Goal: Information Seeking & Learning: Learn about a topic

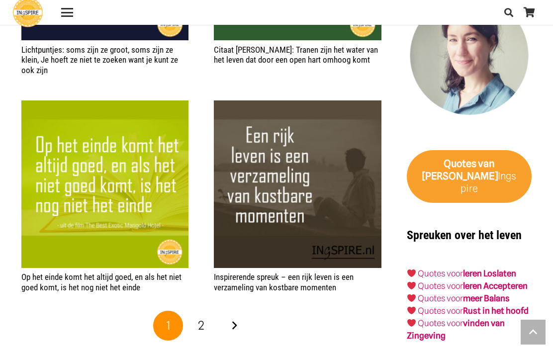
scroll to position [1196, 0]
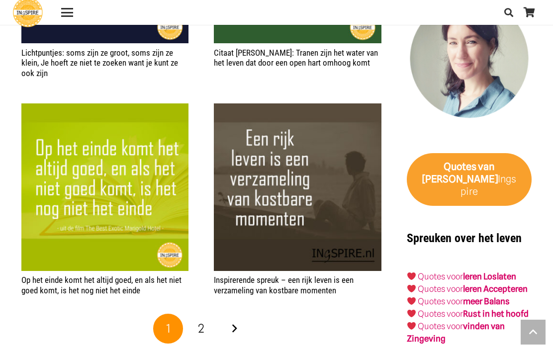
click at [239, 318] on link "Volgende" at bounding box center [234, 329] width 30 height 30
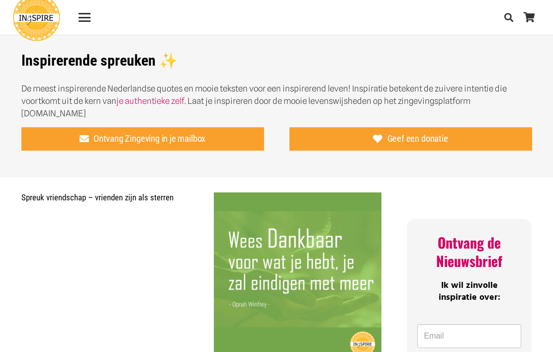
click at [91, 15] on link "Menu" at bounding box center [84, 17] width 25 height 12
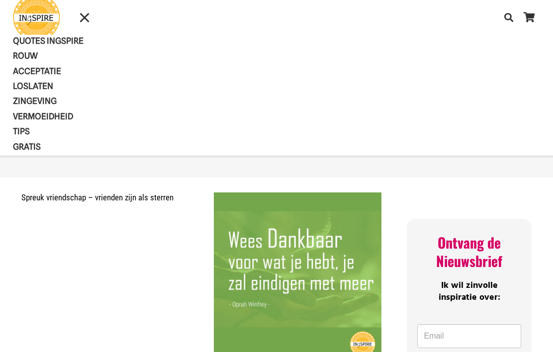
click at [73, 41] on span "QUOTES INGSPIRE" at bounding box center [57, 41] width 88 height 10
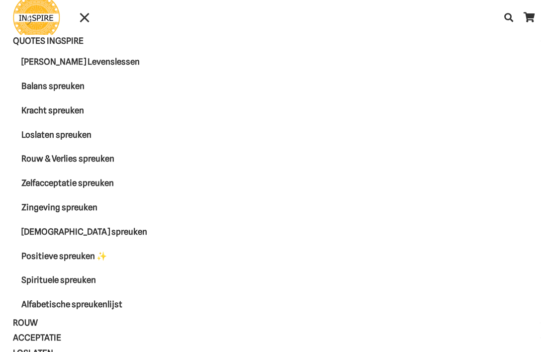
click at [83, 106] on span "Kracht spreuken" at bounding box center [61, 110] width 80 height 10
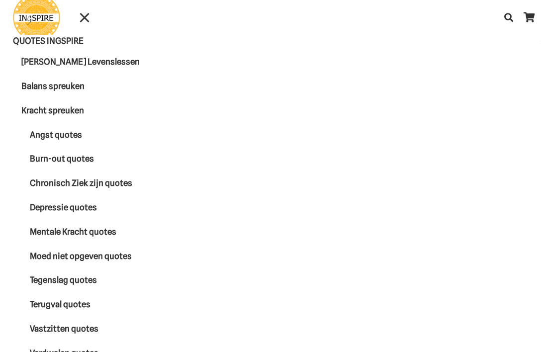
click at [88, 18] on div "Menu" at bounding box center [85, 17] width 12 height 12
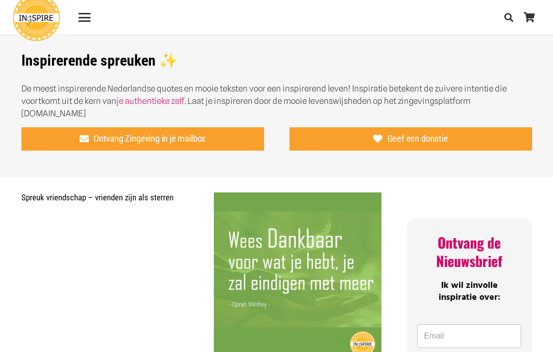
click at [94, 19] on link "Menu" at bounding box center [84, 17] width 25 height 12
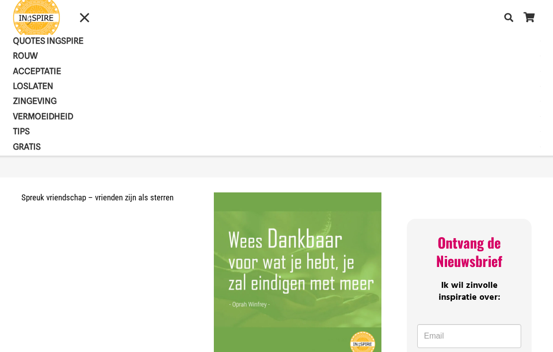
click at [72, 43] on span "QUOTES INGSPIRE" at bounding box center [57, 41] width 88 height 10
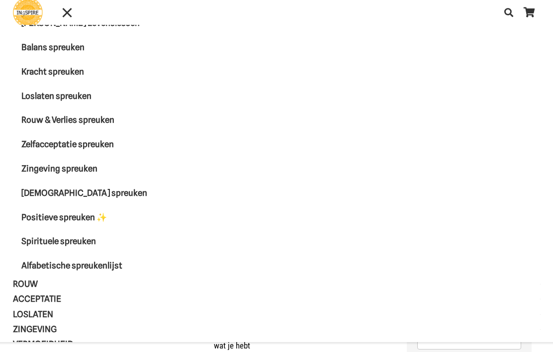
scroll to position [32, 0]
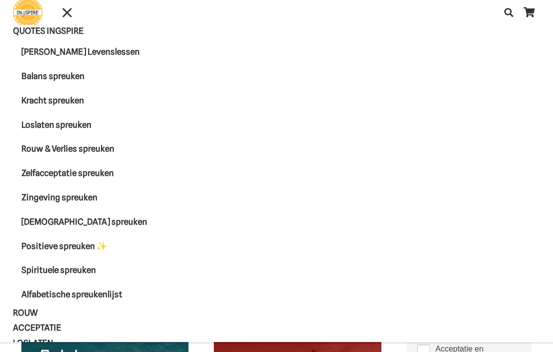
scroll to position [0, 0]
click at [94, 221] on span "[DEMOGRAPHIC_DATA] spreuken" at bounding box center [92, 222] width 143 height 10
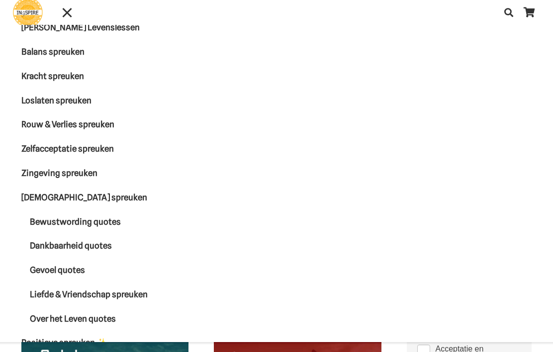
scroll to position [27, 0]
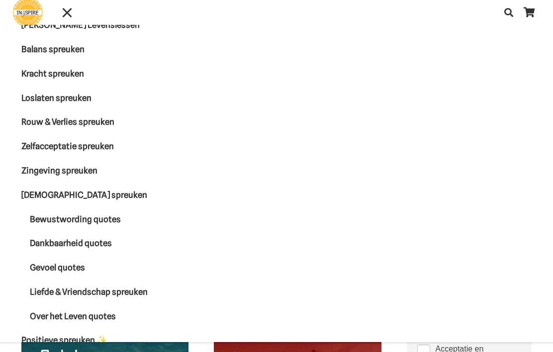
click at [99, 246] on span "Dankbaarheid quotes" at bounding box center [71, 243] width 82 height 10
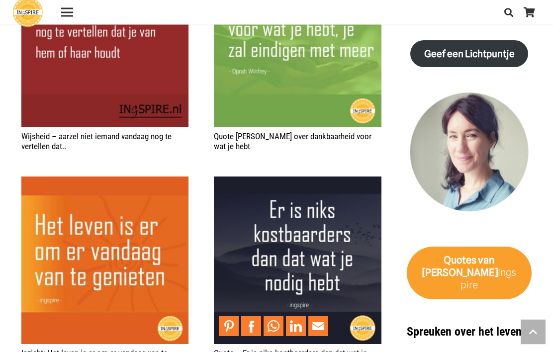
scroll to position [1323, 0]
